Goal: Information Seeking & Learning: Learn about a topic

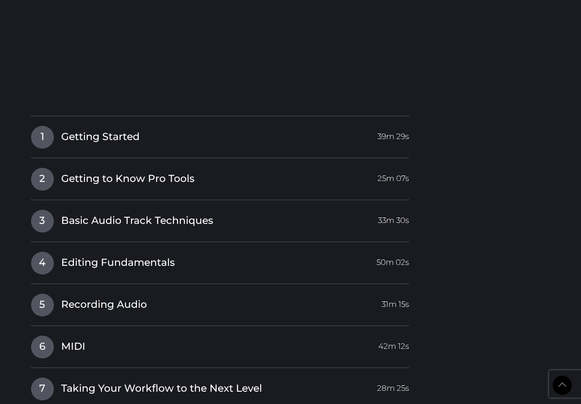
scroll to position [977, 0]
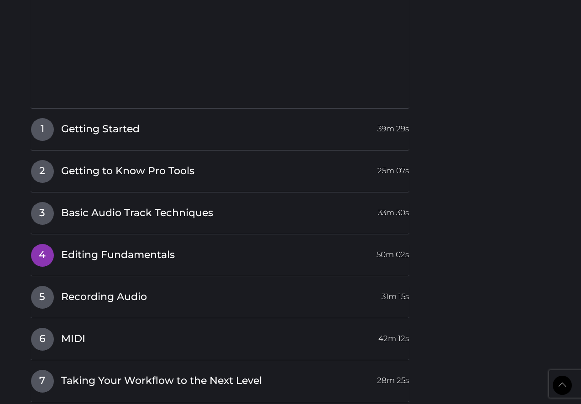
click at [249, 251] on link "4 Editing Fundamentals 50m 02s" at bounding box center [220, 253] width 379 height 19
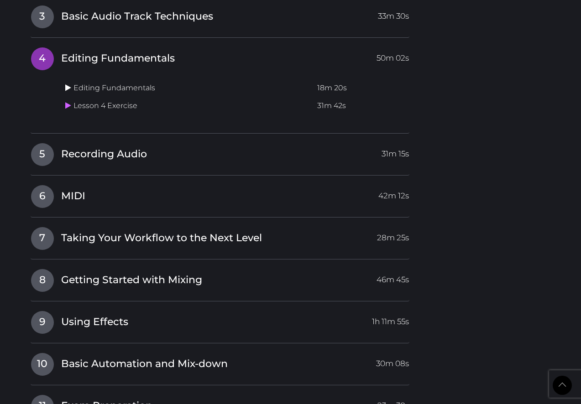
click at [65, 84] on icon at bounding box center [68, 87] width 6 height 7
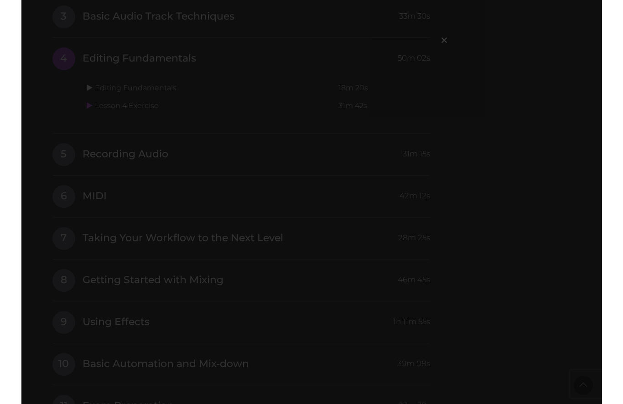
scroll to position [984, 0]
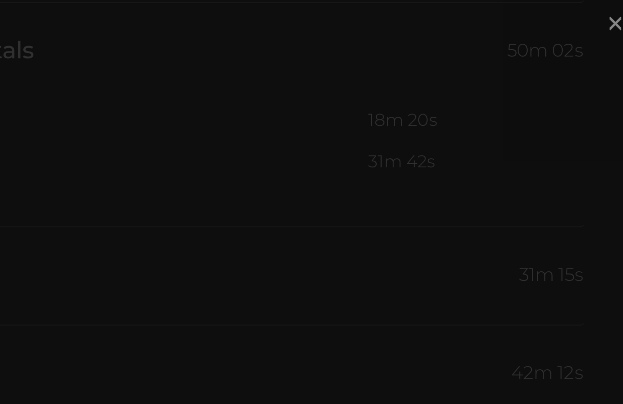
click at [439, 30] on span "×" at bounding box center [443, 40] width 9 height 20
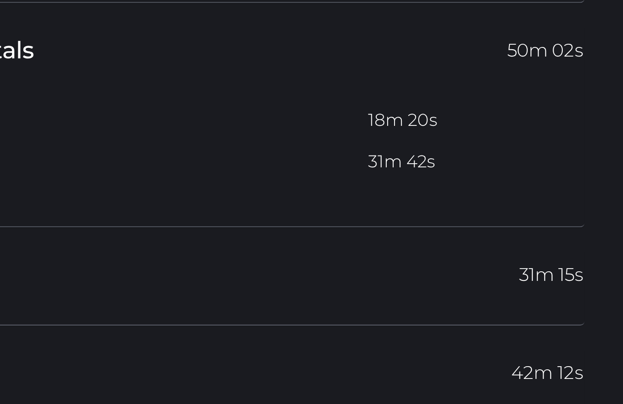
scroll to position [1014, 0]
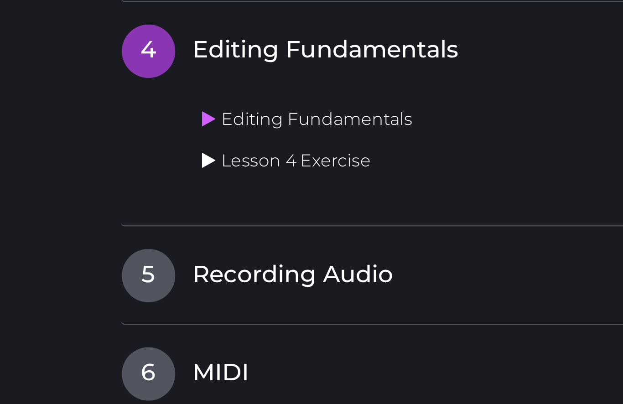
click at [89, 65] on icon at bounding box center [89, 68] width 6 height 7
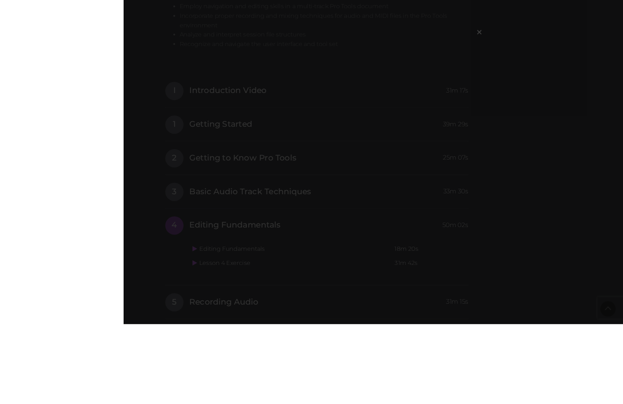
scroll to position [894, 0]
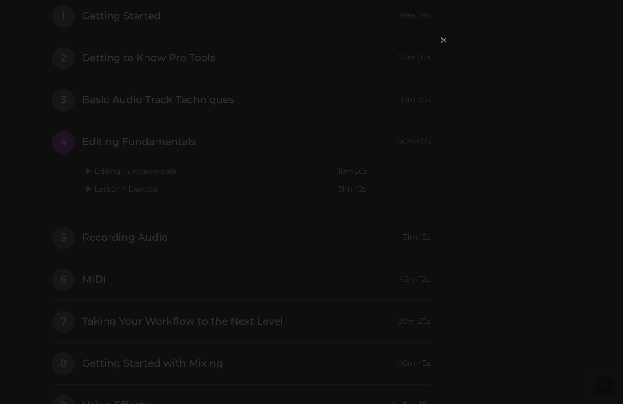
click at [447, 35] on span "×" at bounding box center [443, 40] width 9 height 20
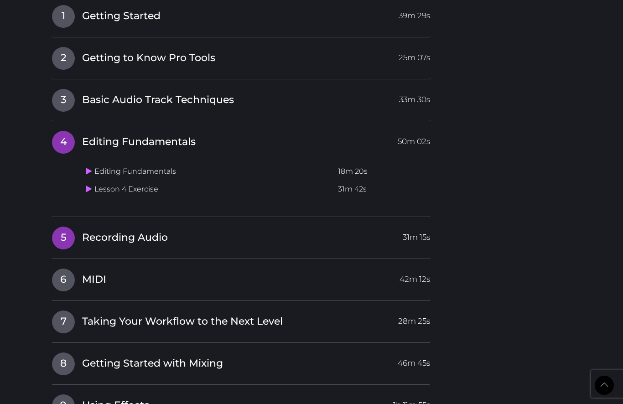
click at [175, 229] on link "5 Recording Audio 31m 15s" at bounding box center [241, 235] width 379 height 19
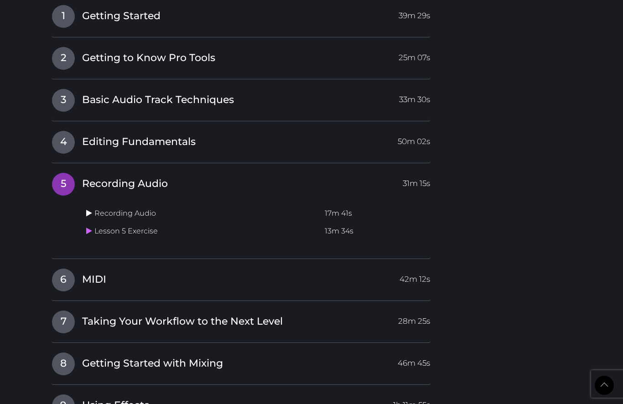
click at [88, 209] on icon at bounding box center [89, 212] width 6 height 7
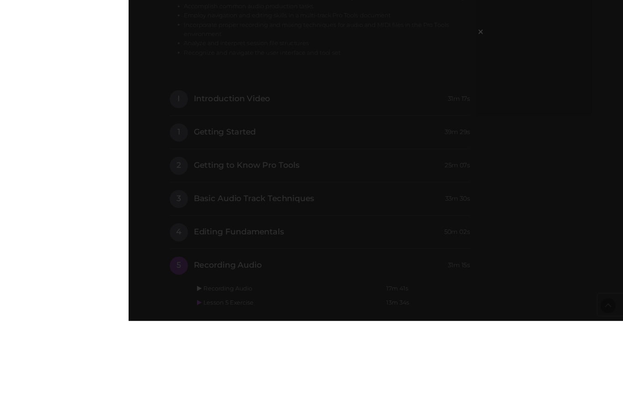
scroll to position [853, 0]
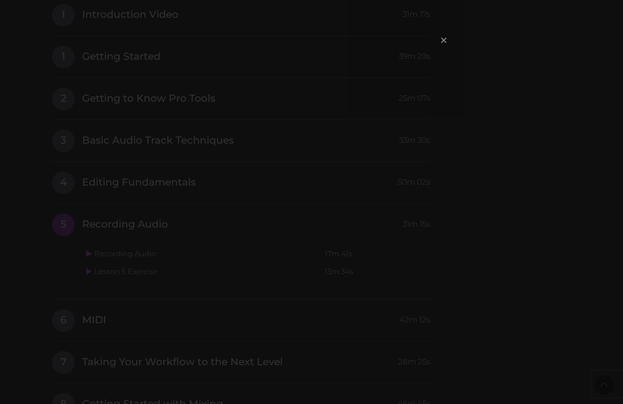
click at [446, 36] on span "×" at bounding box center [443, 40] width 9 height 20
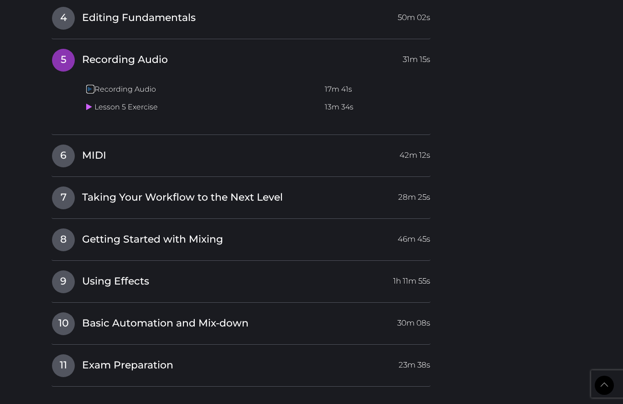
scroll to position [1022, 0]
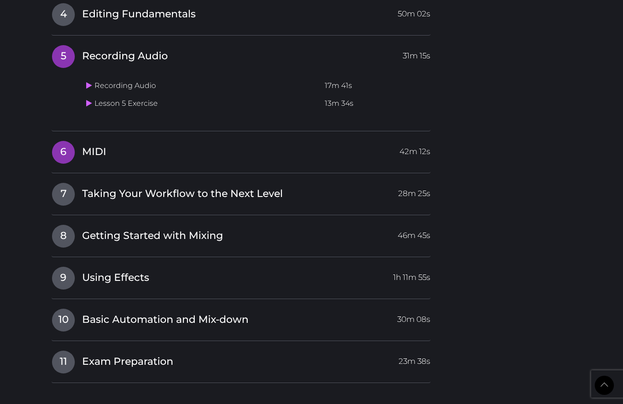
click at [72, 145] on span "6" at bounding box center [63, 152] width 23 height 23
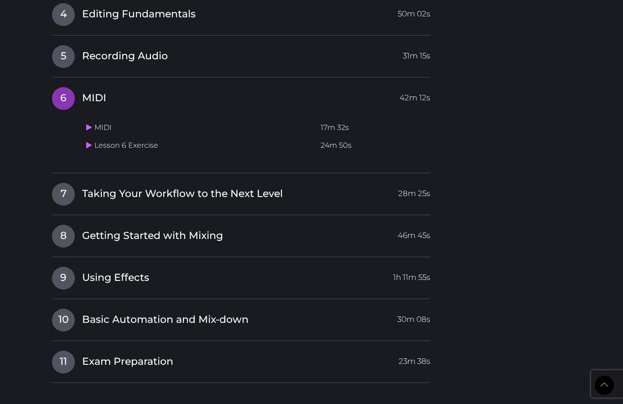
click at [110, 123] on td "MIDI" at bounding box center [200, 128] width 234 height 18
click at [93, 123] on link at bounding box center [90, 127] width 8 height 9
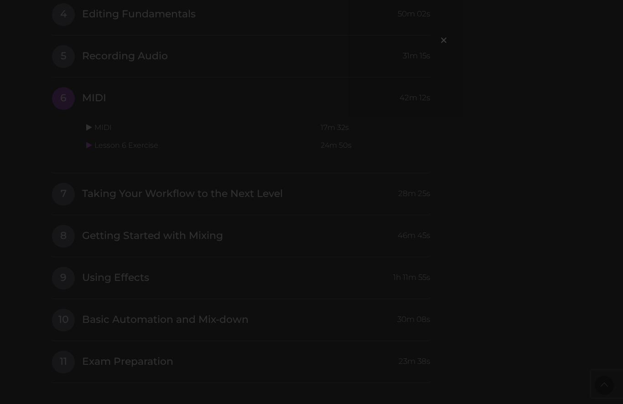
scroll to position [1025, 0]
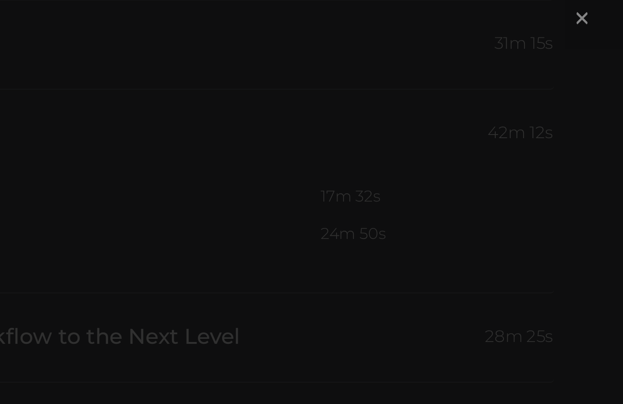
click at [439, 30] on span "×" at bounding box center [443, 40] width 9 height 20
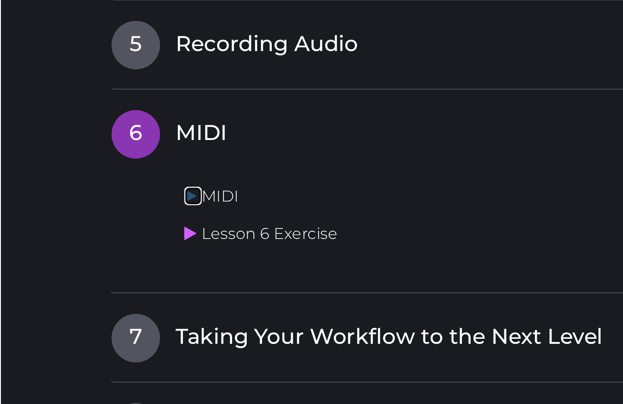
scroll to position [1057, 0]
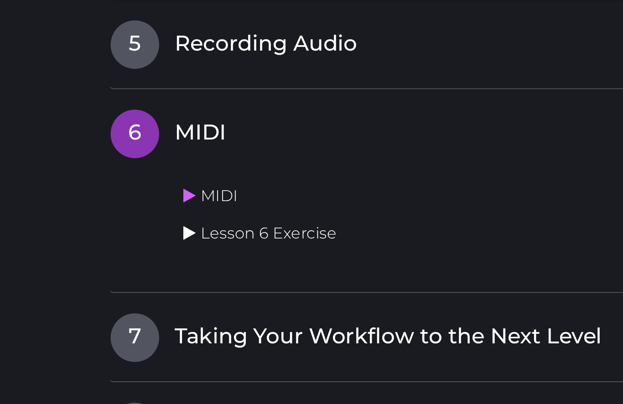
click at [89, 106] on link at bounding box center [90, 109] width 8 height 9
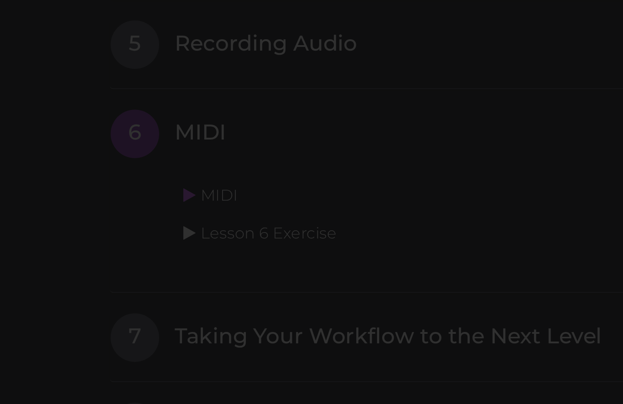
scroll to position [1025, 0]
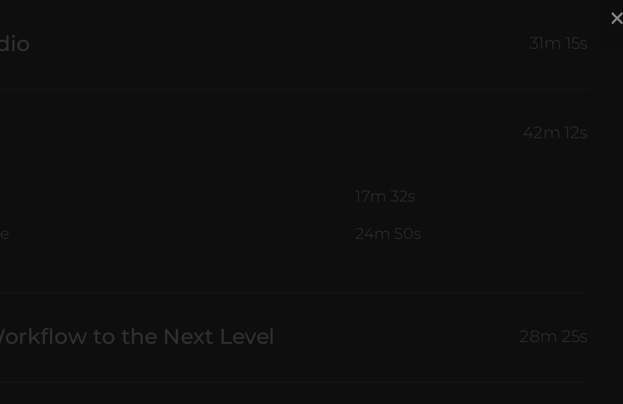
click at [439, 30] on span "×" at bounding box center [443, 40] width 9 height 20
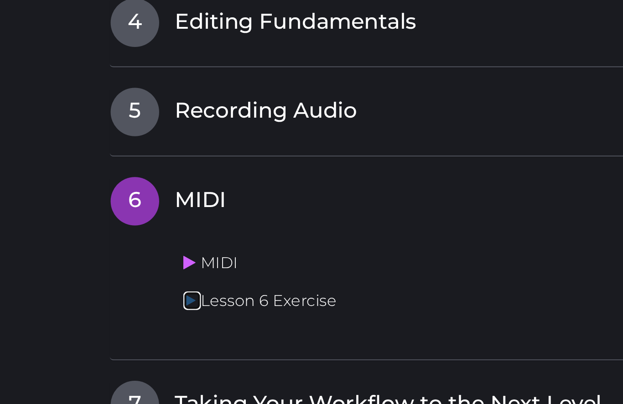
scroll to position [1057, 0]
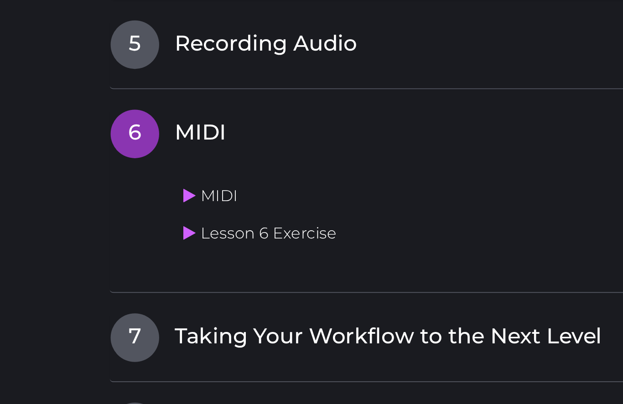
click at [149, 104] on td "Lesson 6 Exercise" at bounding box center [200, 110] width 234 height 18
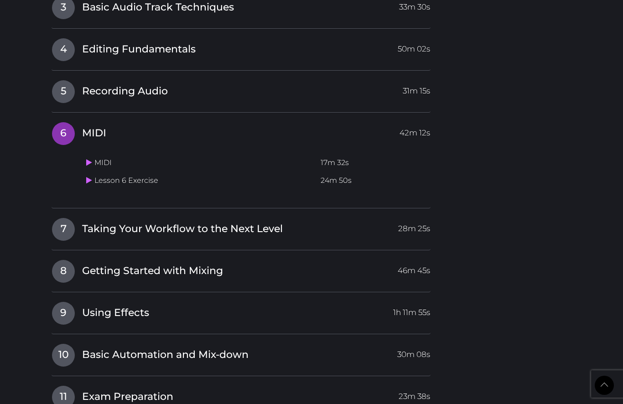
scroll to position [987, 0]
click at [299, 225] on link "7 Taking Your Workflow to the Next Level 28m 25s" at bounding box center [241, 226] width 379 height 19
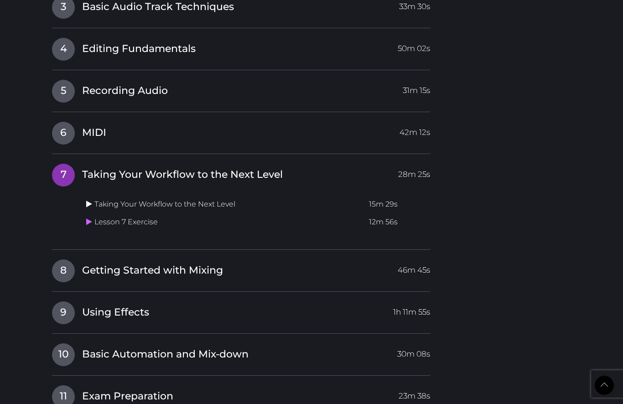
click at [90, 200] on icon at bounding box center [89, 203] width 6 height 7
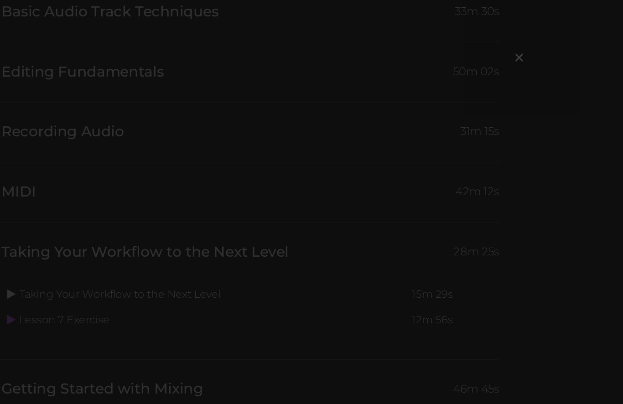
scroll to position [985, 0]
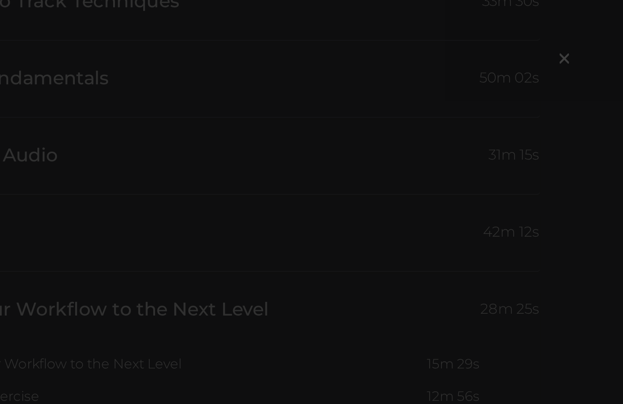
click at [311, 77] on div "×" at bounding box center [312, 119] width 274 height 146
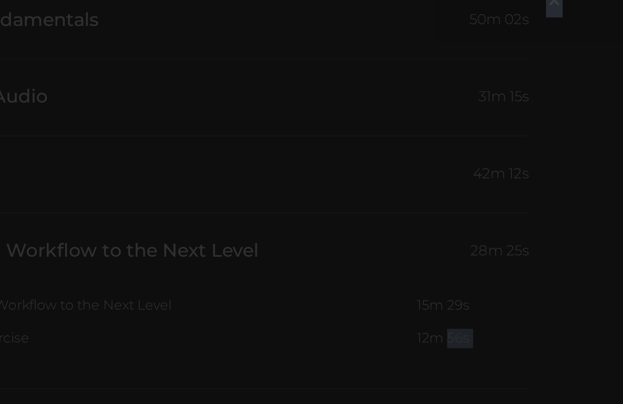
click at [294, 77] on div "×" at bounding box center [312, 119] width 274 height 146
click at [311, 54] on div "×" at bounding box center [311, 202] width 623 height 404
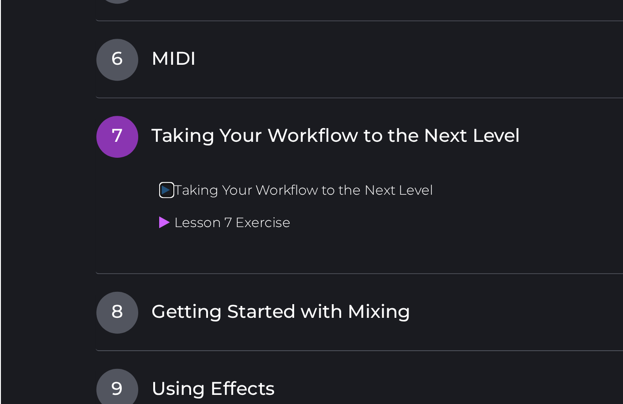
scroll to position [1088, 0]
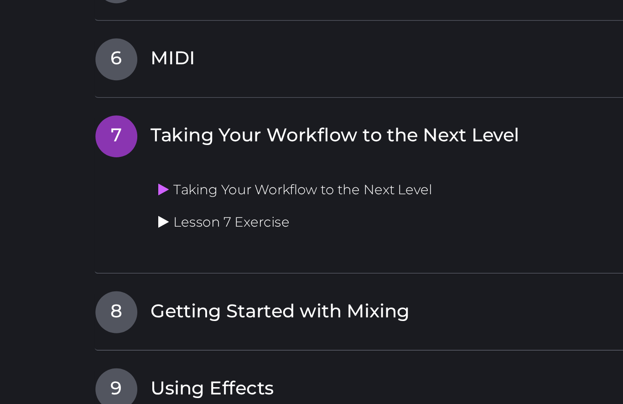
click at [88, 117] on icon at bounding box center [89, 120] width 6 height 7
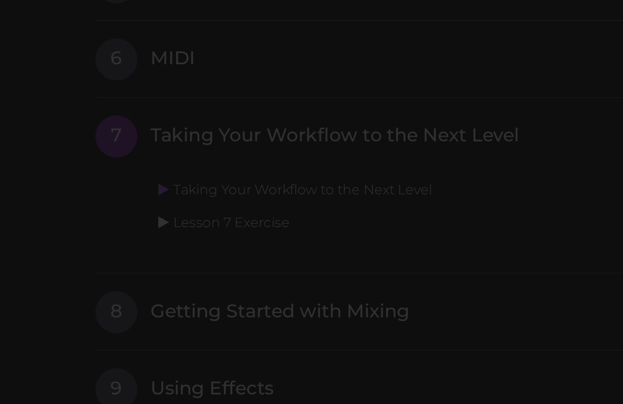
scroll to position [1061, 0]
